Goal: Transaction & Acquisition: Purchase product/service

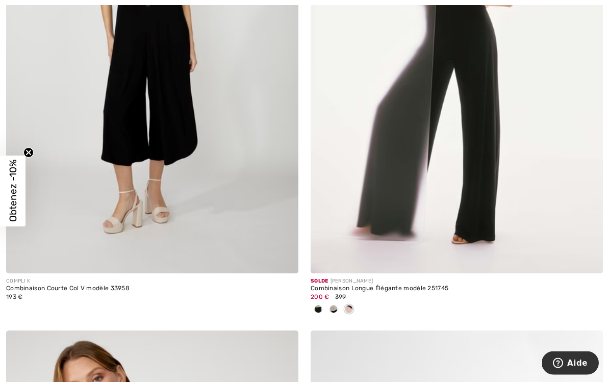
scroll to position [8375, 0]
click at [325, 307] on div at bounding box center [318, 310] width 15 height 17
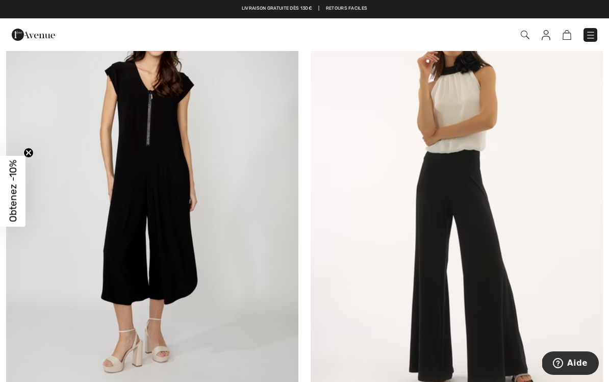
scroll to position [8237, 0]
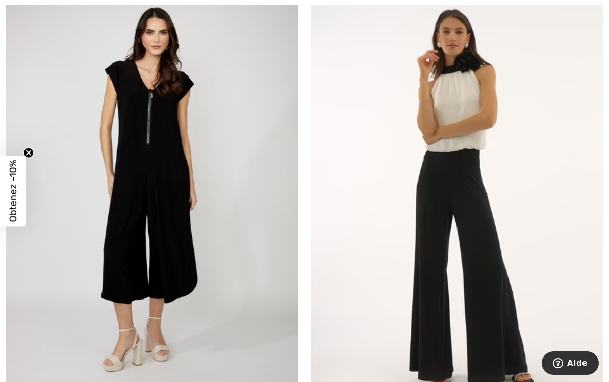
click at [495, 253] on img at bounding box center [457, 192] width 292 height 439
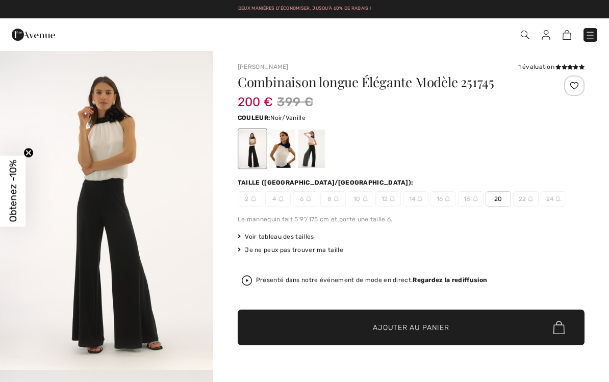
checkbox input "true"
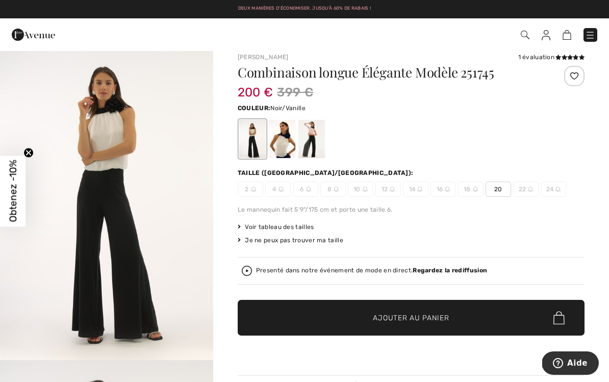
scroll to position [10, 0]
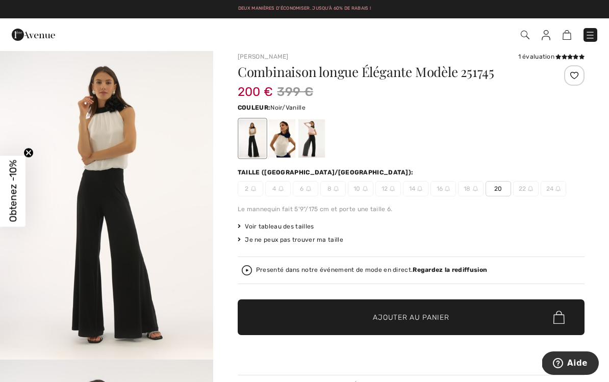
click at [260, 140] on div at bounding box center [252, 138] width 27 height 38
click at [293, 142] on div at bounding box center [282, 138] width 27 height 38
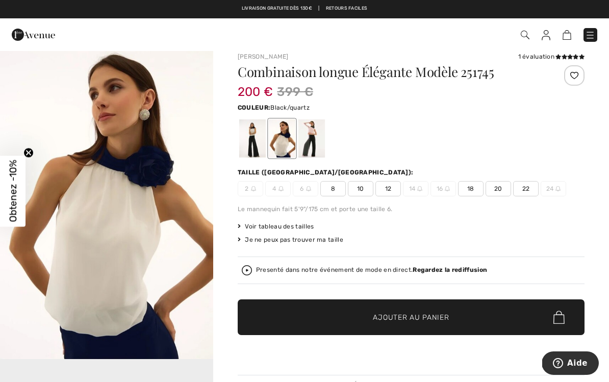
click at [321, 140] on div at bounding box center [312, 138] width 27 height 38
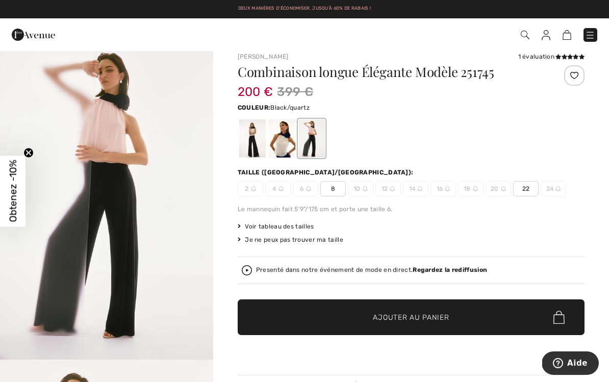
click at [338, 190] on span "8" at bounding box center [334, 188] width 26 height 15
click at [404, 321] on span "Ajouter au panier" at bounding box center [411, 317] width 76 height 11
click at [563, 40] on img at bounding box center [561, 35] width 9 height 10
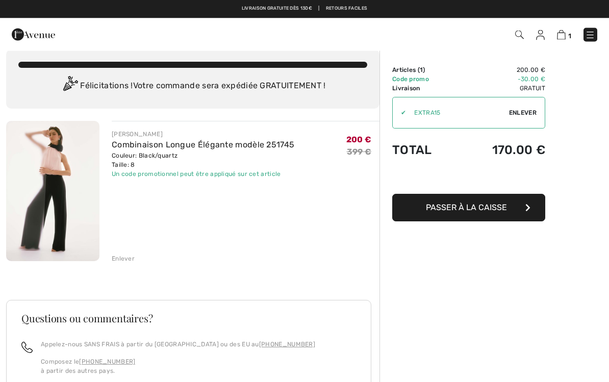
scroll to position [10, 0]
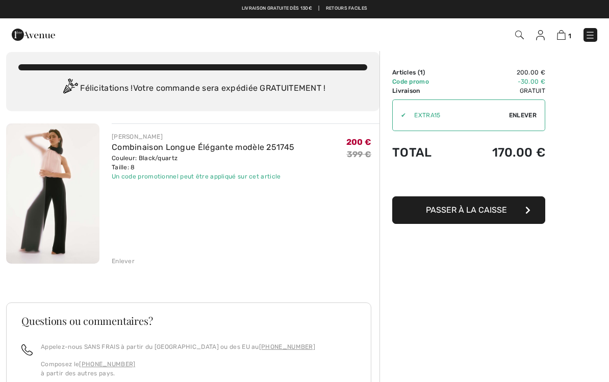
click at [464, 211] on span "Passer à la caisse" at bounding box center [466, 210] width 81 height 10
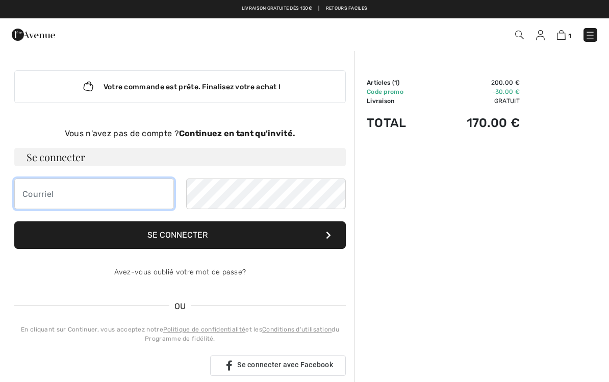
click at [51, 191] on input "email" at bounding box center [94, 194] width 160 height 31
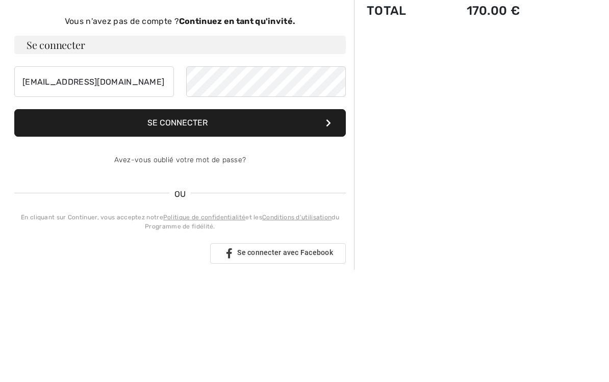
click at [274, 222] on button "Se connecter" at bounding box center [180, 236] width 332 height 28
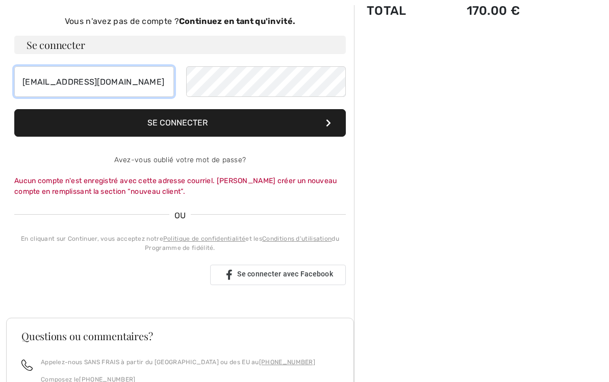
click at [124, 82] on input "[EMAIL_ADDRESS][DOMAIN_NAME]" at bounding box center [94, 81] width 160 height 31
type input "s"
type input "[PERSON_NAME][EMAIL_ADDRESS][DOMAIN_NAME]"
click at [259, 122] on button "Se connecter" at bounding box center [180, 124] width 332 height 28
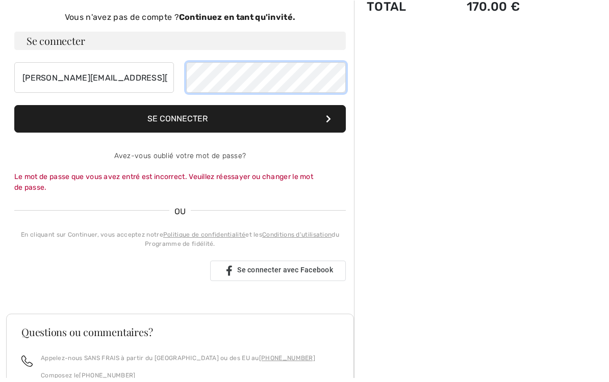
scroll to position [106, 0]
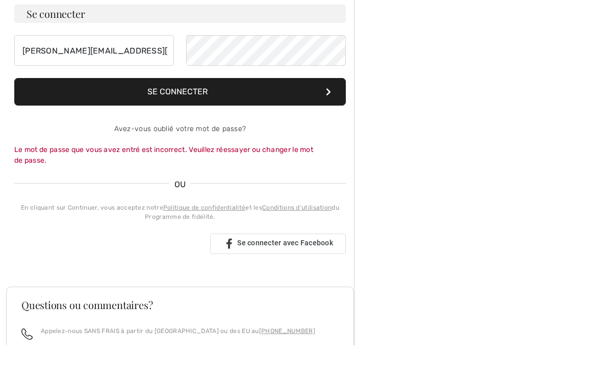
click at [187, 162] on link "Avez-vous oublié votre mot de passe?" at bounding box center [180, 166] width 132 height 9
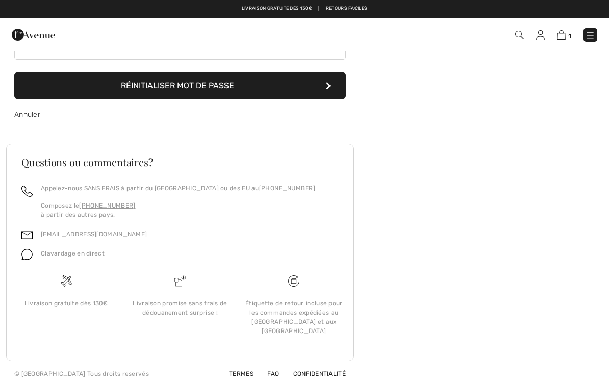
scroll to position [101, 0]
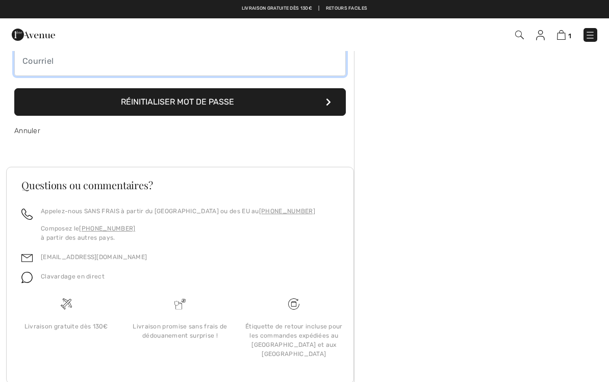
click at [72, 68] on input "email" at bounding box center [180, 60] width 332 height 31
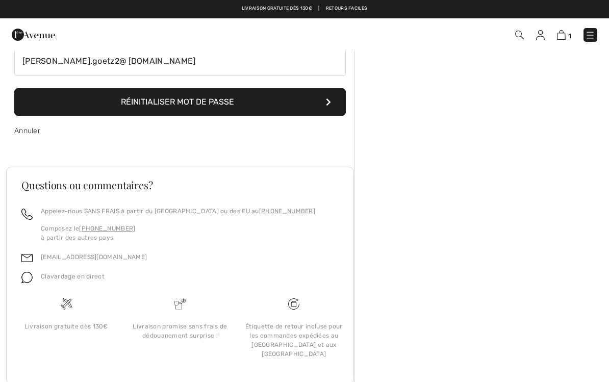
click at [255, 104] on button "Réinitialiser mot de passe" at bounding box center [180, 102] width 332 height 28
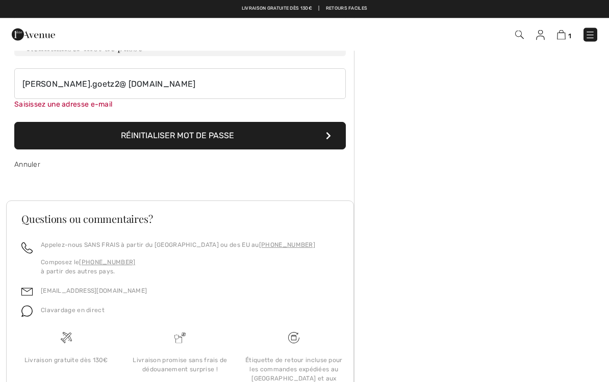
scroll to position [72, 0]
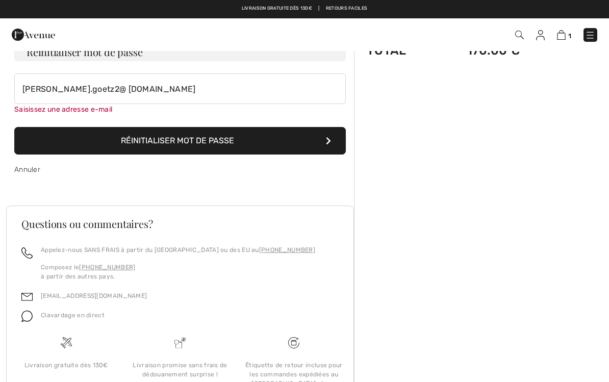
click at [216, 142] on button "Réinitialiser mot de passe" at bounding box center [180, 141] width 332 height 28
click at [180, 142] on button "Réinitialiser mot de passe" at bounding box center [180, 141] width 332 height 28
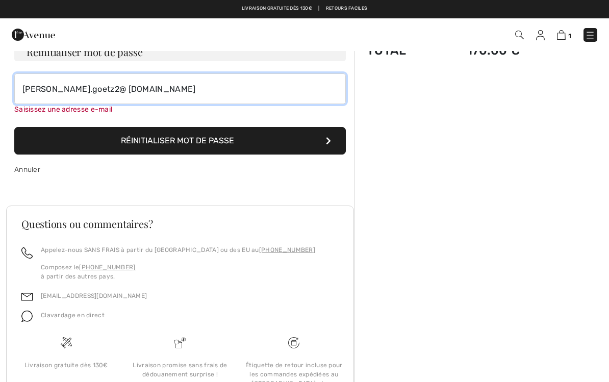
click at [158, 90] on input "charles.goetz2@ orange.fr" at bounding box center [180, 88] width 332 height 31
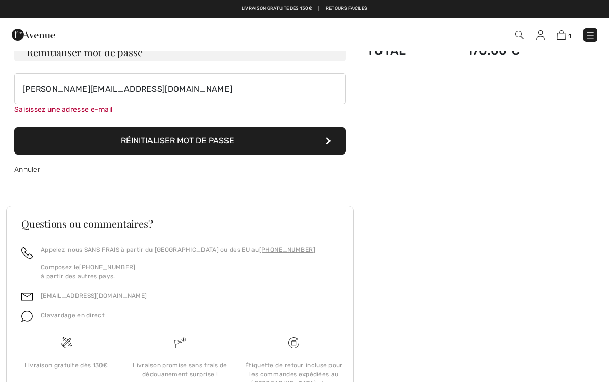
click at [218, 140] on button "Réinitialiser mot de passe" at bounding box center [180, 141] width 332 height 28
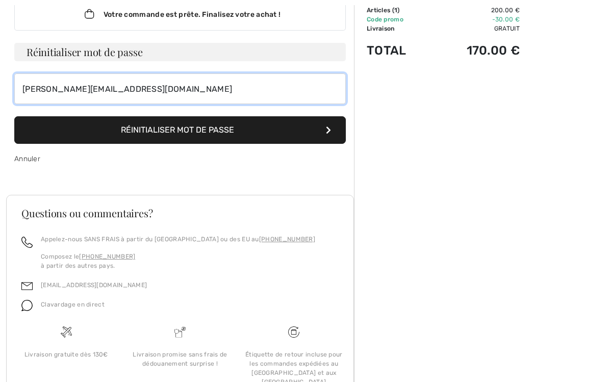
click at [165, 93] on input "charles.goetz2@orange.fr" at bounding box center [180, 88] width 332 height 31
type input "cha"
type input "slerond@gmail.com"
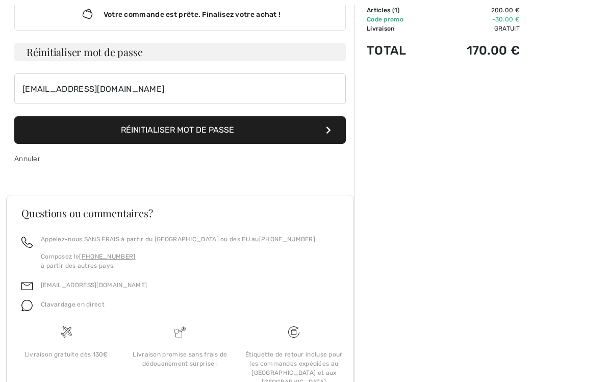
click at [235, 132] on button "Réinitialiser mot de passe" at bounding box center [180, 130] width 332 height 28
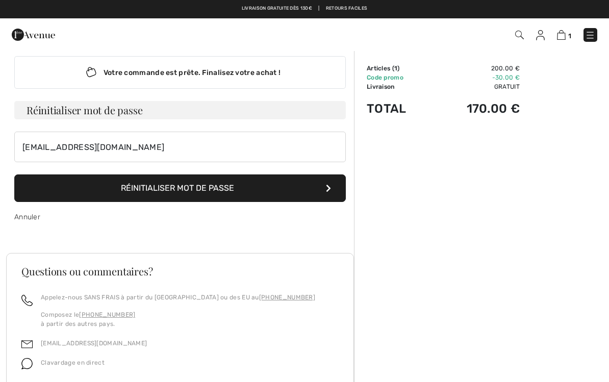
scroll to position [0, 0]
